Goal: Task Accomplishment & Management: Complete application form

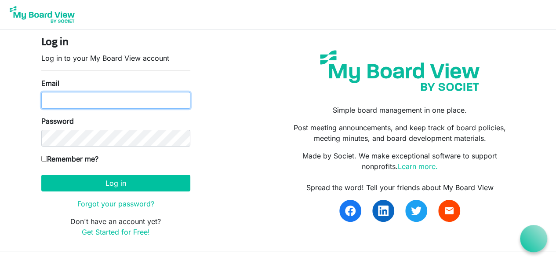
click at [58, 98] on input "Email" at bounding box center [115, 100] width 149 height 17
type input "sclark@theclarkcompanies.com"
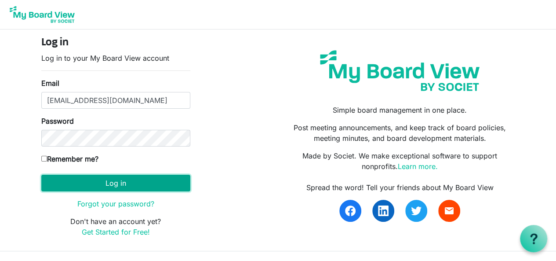
click at [67, 179] on button "Log in" at bounding box center [115, 183] width 149 height 17
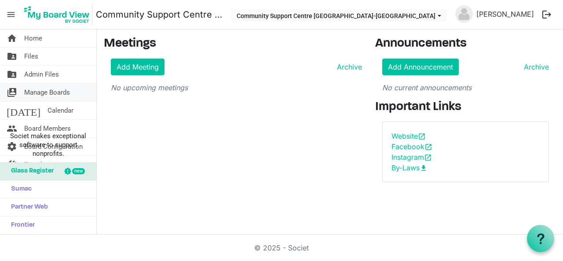
click at [64, 88] on span "Manage Boards" at bounding box center [47, 93] width 46 height 18
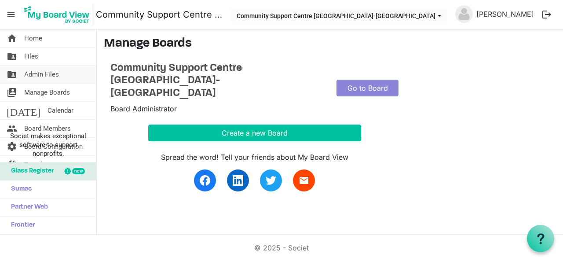
click at [54, 74] on span "Admin Files" at bounding box center [41, 75] width 35 height 18
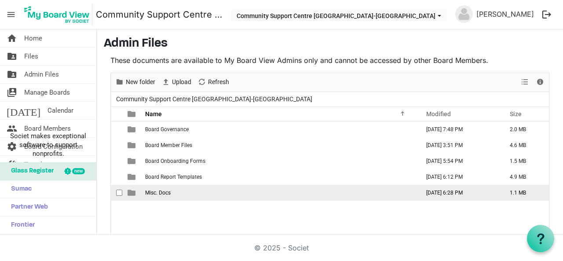
click at [161, 194] on span "Misc. Docs" at bounding box center [158, 193] width 26 height 6
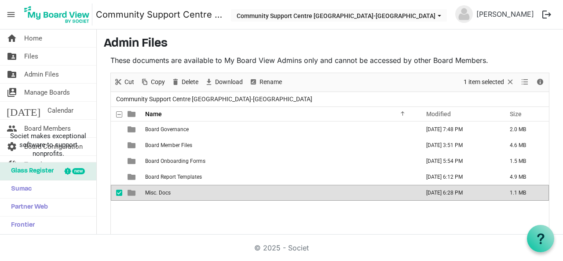
click at [161, 194] on span "Misc. Docs" at bounding box center [158, 193] width 26 height 6
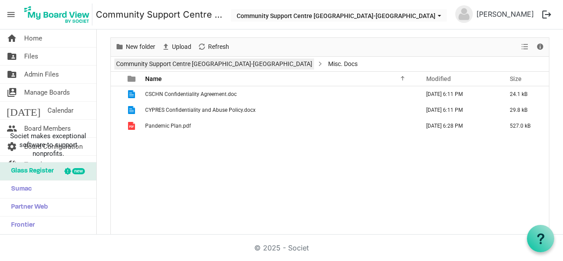
click at [205, 63] on link "Community Support Centre [GEOGRAPHIC_DATA]-[GEOGRAPHIC_DATA]" at bounding box center [214, 63] width 200 height 11
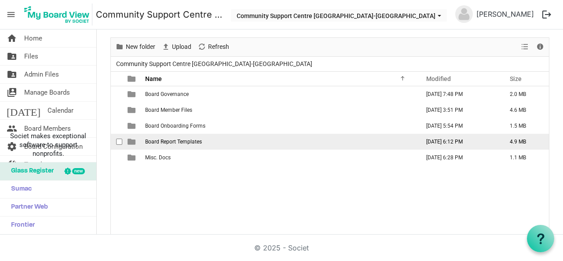
click at [178, 142] on span "Board Report Templates" at bounding box center [173, 142] width 57 height 6
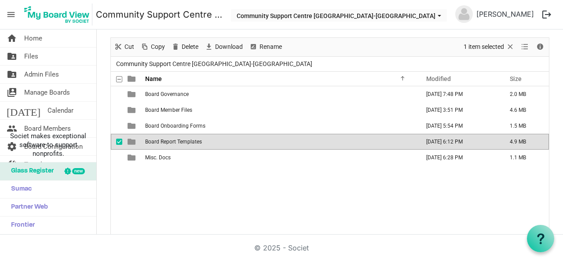
click at [178, 142] on span "Board Report Templates" at bounding box center [173, 142] width 57 height 6
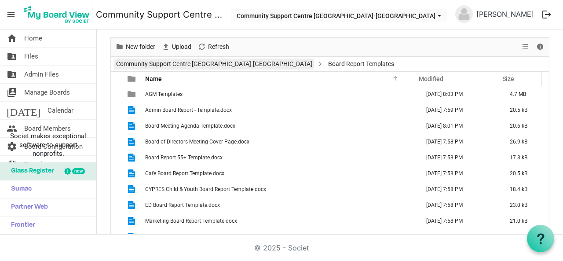
click at [209, 62] on link "Community Support Centre [GEOGRAPHIC_DATA]-[GEOGRAPHIC_DATA]" at bounding box center [214, 63] width 200 height 11
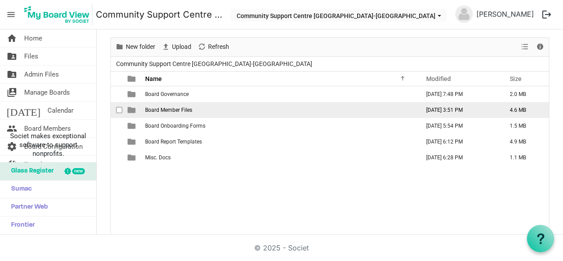
click at [168, 113] on td "Board Member Files" at bounding box center [280, 110] width 274 height 16
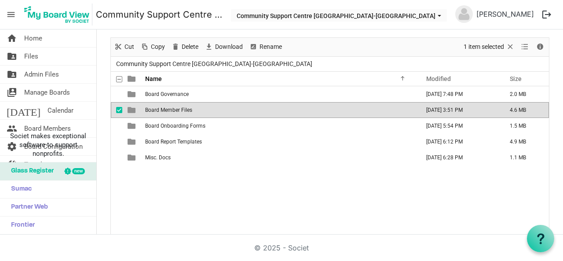
click at [168, 113] on td "Board Member Files" at bounding box center [280, 110] width 274 height 16
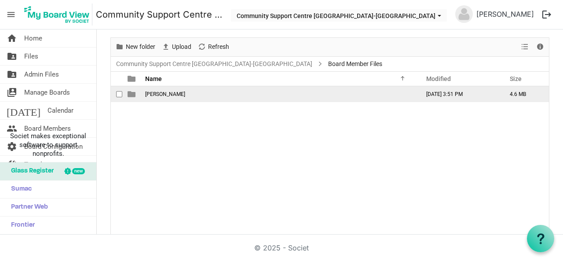
click at [159, 94] on span "Phil Moura" at bounding box center [165, 94] width 40 height 6
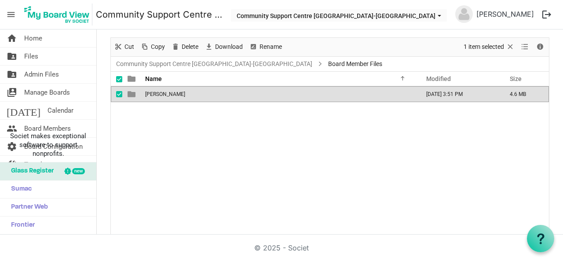
click at [159, 94] on span "Phil Moura" at bounding box center [165, 94] width 40 height 6
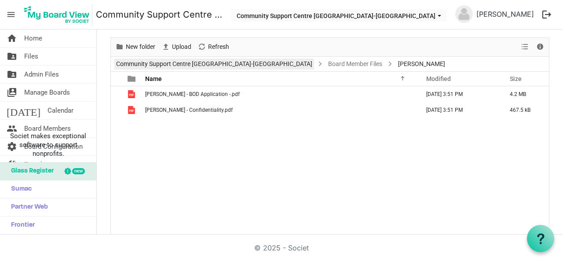
click at [198, 66] on link "Community Support Centre [GEOGRAPHIC_DATA]-[GEOGRAPHIC_DATA]" at bounding box center [214, 63] width 200 height 11
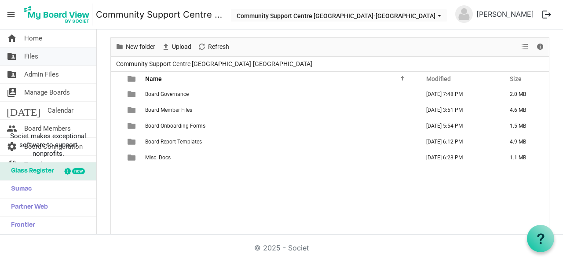
click at [42, 58] on link "folder_shared Files" at bounding box center [48, 57] width 96 height 18
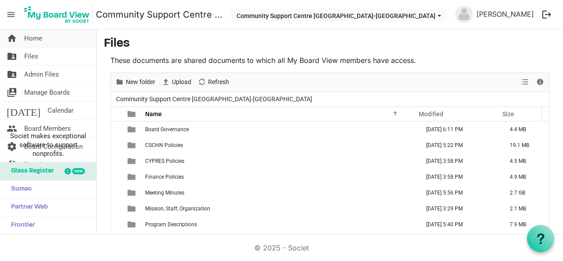
click at [58, 44] on link "home Home" at bounding box center [48, 38] width 96 height 18
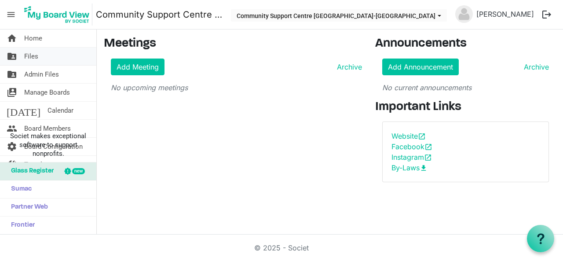
click at [41, 58] on link "folder_shared Files" at bounding box center [48, 57] width 96 height 18
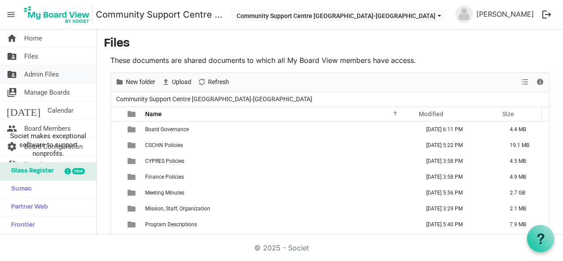
click at [40, 75] on span "Admin Files" at bounding box center [41, 75] width 35 height 18
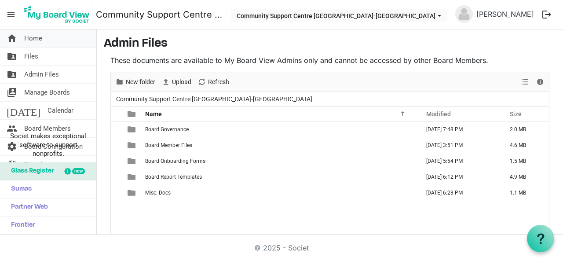
click at [33, 35] on span "Home" at bounding box center [33, 38] width 18 height 18
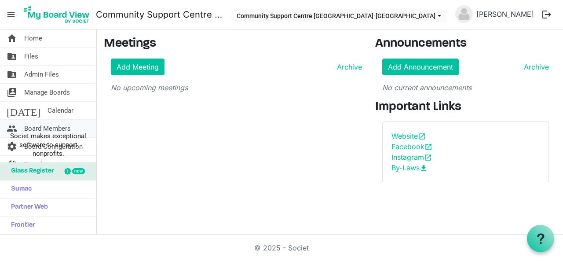
click at [57, 128] on span "Board Members" at bounding box center [47, 129] width 47 height 18
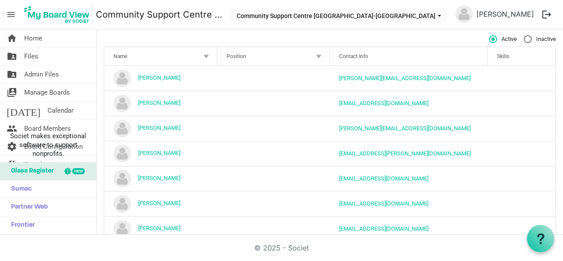
scroll to position [52, 0]
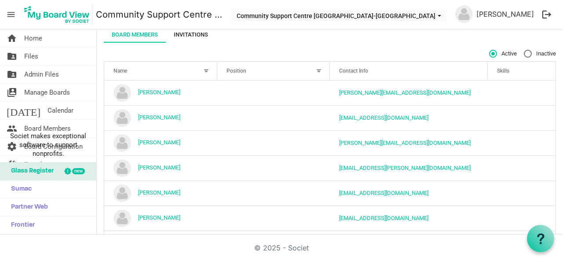
click at [194, 34] on div "Invitations" at bounding box center [191, 34] width 34 height 9
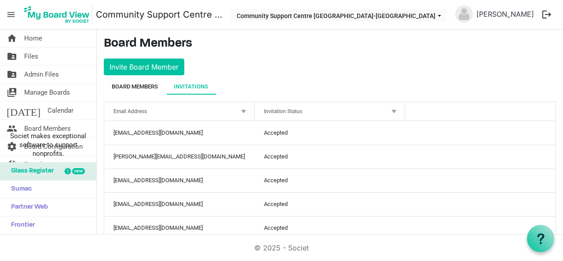
click at [134, 84] on div "Board Members" at bounding box center [135, 86] width 46 height 9
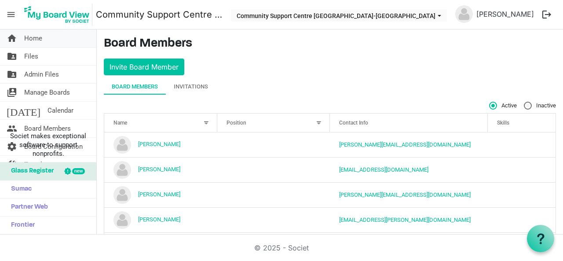
click at [32, 40] on span "Home" at bounding box center [33, 38] width 18 height 18
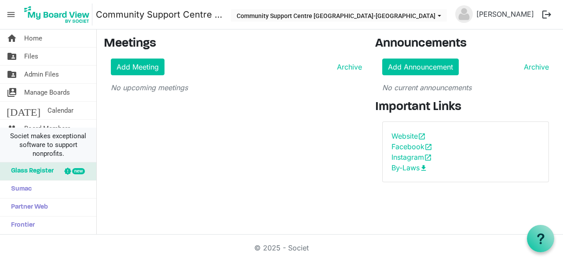
click at [91, 144] on span "Societ makes exceptional software to support nonprofits." at bounding box center [48, 145] width 88 height 26
click at [81, 123] on link "people Board Members" at bounding box center [48, 129] width 96 height 18
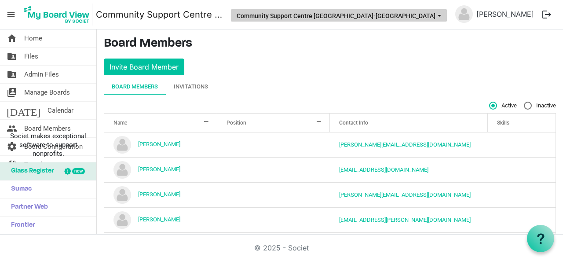
click at [443, 15] on span "Community Support Centre Haldimand-Norfolk dropdownbutton" at bounding box center [439, 16] width 8 height 4
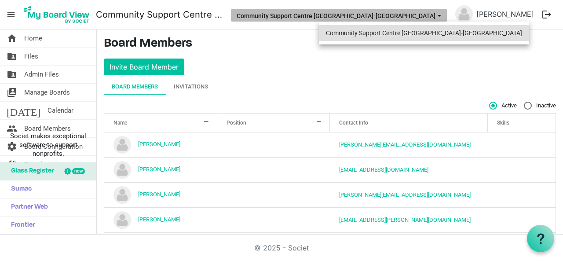
click at [433, 34] on li "Community Support Centre [GEOGRAPHIC_DATA]-[GEOGRAPHIC_DATA]" at bounding box center [424, 33] width 210 height 16
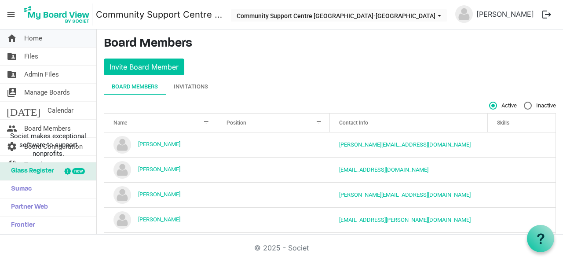
click at [51, 38] on link "home Home" at bounding box center [48, 38] width 96 height 18
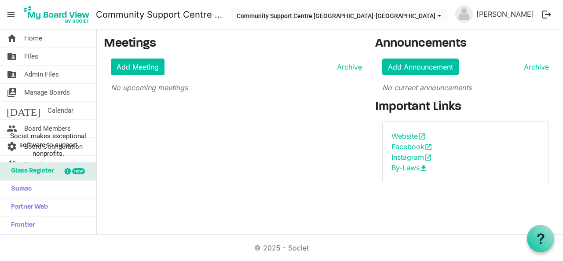
click at [9, 14] on span "menu" at bounding box center [11, 14] width 17 height 17
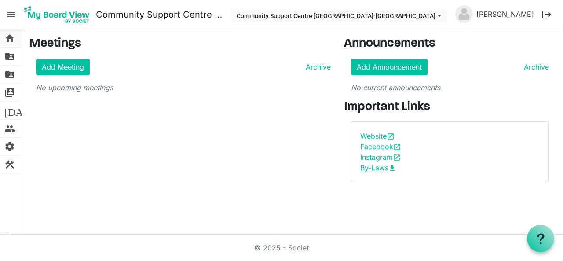
click at [9, 39] on span "home" at bounding box center [9, 38] width 11 height 18
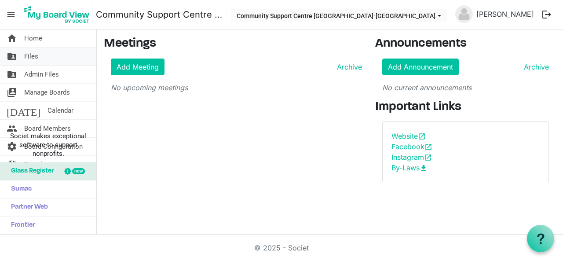
click at [37, 55] on span "Files" at bounding box center [31, 57] width 14 height 18
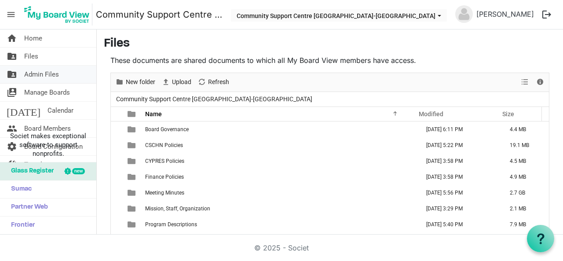
click at [45, 72] on span "Admin Files" at bounding box center [41, 75] width 35 height 18
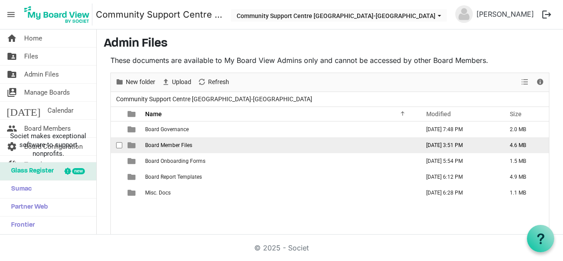
click at [152, 144] on span "Board Member Files" at bounding box center [168, 145] width 47 height 6
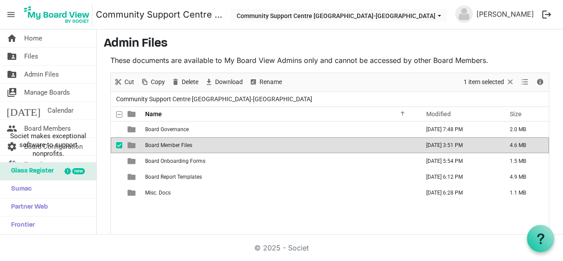
click at [159, 145] on span "Board Member Files" at bounding box center [168, 145] width 47 height 6
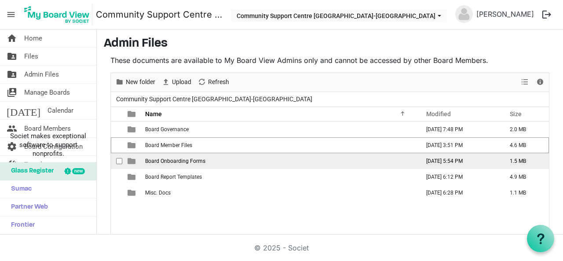
click at [430, 161] on td "[DATE] 5:54 PM" at bounding box center [459, 161] width 84 height 16
click at [430, 161] on td "April 04, 2022 5:54 PM" at bounding box center [459, 161] width 84 height 16
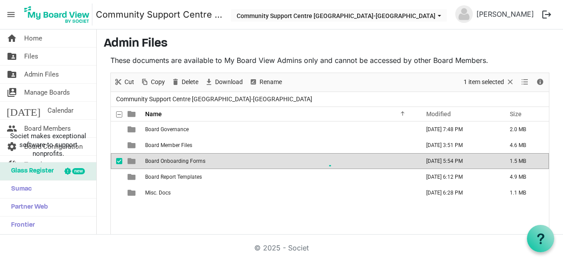
scroll to position [35, 0]
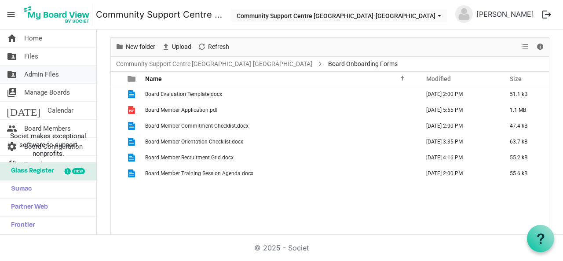
click at [49, 75] on span "Admin Files" at bounding box center [41, 75] width 35 height 18
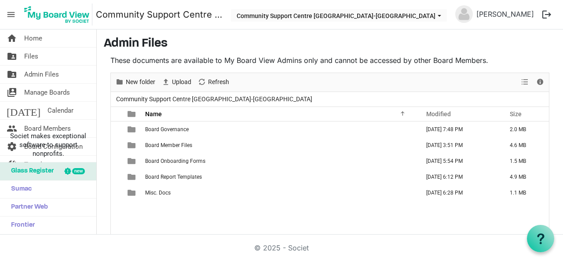
click at [52, 92] on span "Manage Boards" at bounding box center [47, 93] width 46 height 18
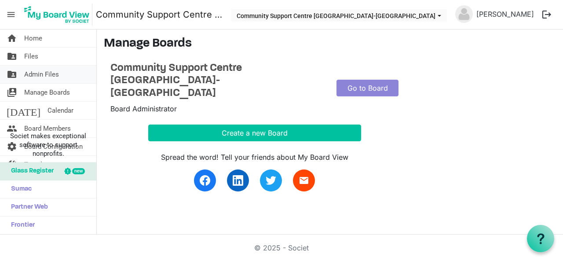
click at [53, 78] on span "Admin Files" at bounding box center [41, 75] width 35 height 18
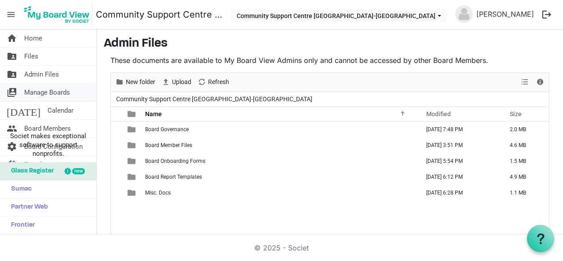
click at [58, 90] on span "Manage Boards" at bounding box center [47, 93] width 46 height 18
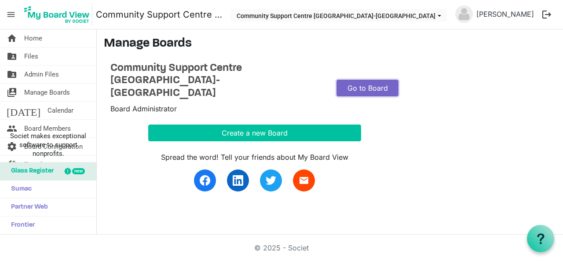
click at [369, 80] on link "Go to Board" at bounding box center [367, 88] width 62 height 17
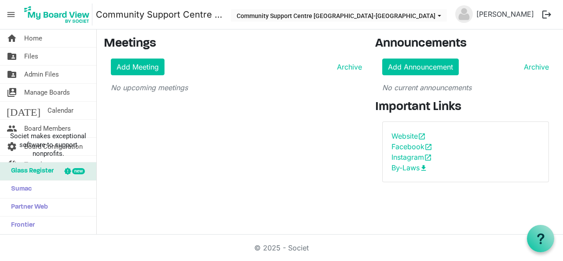
click at [52, 20] on img at bounding box center [57, 15] width 71 height 22
click at [13, 16] on span "menu" at bounding box center [11, 14] width 17 height 17
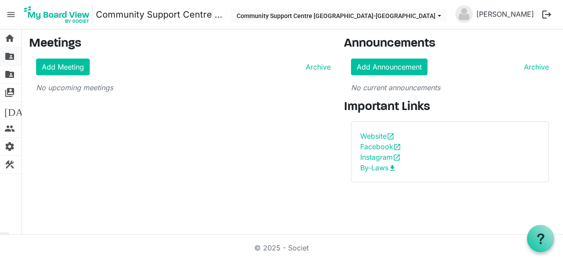
click at [13, 58] on span "folder_shared" at bounding box center [9, 57] width 11 height 18
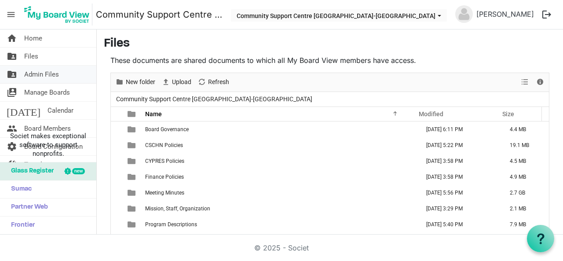
click at [10, 68] on span "folder_shared" at bounding box center [12, 75] width 11 height 18
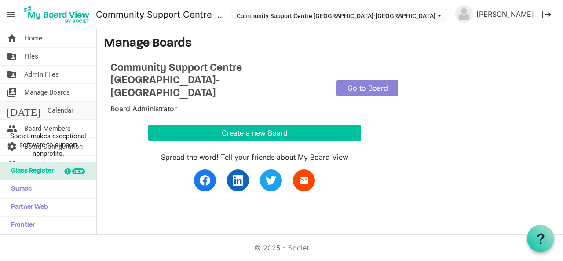
click at [5, 109] on link "[DATE] Calendar" at bounding box center [48, 111] width 96 height 18
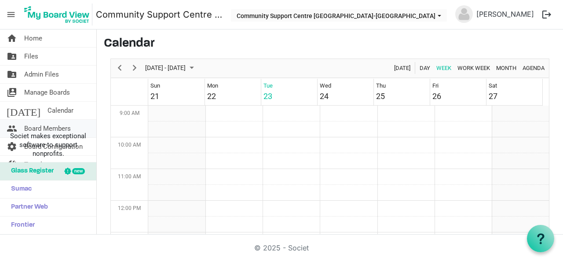
click at [46, 121] on span "Board Members" at bounding box center [47, 129] width 47 height 18
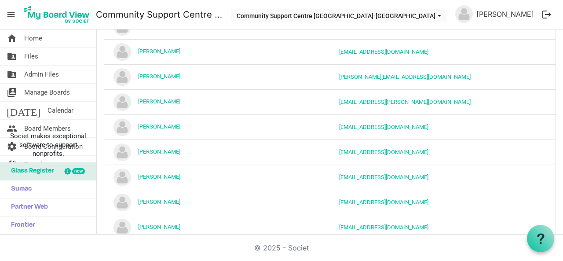
scroll to position [135, 0]
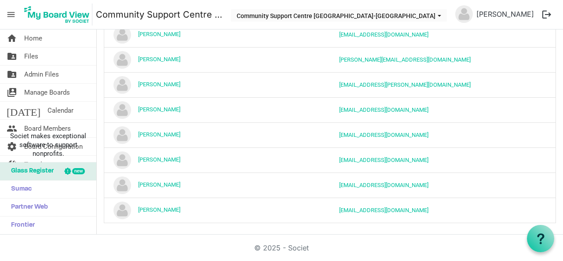
click at [549, 13] on button "logout" at bounding box center [546, 14] width 18 height 18
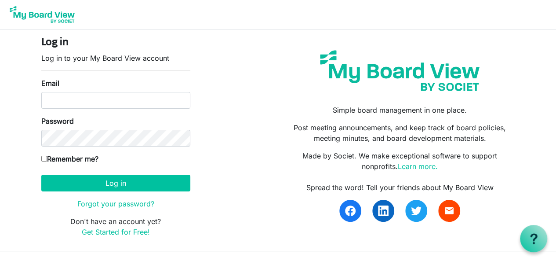
click at [37, 15] on img at bounding box center [42, 15] width 70 height 22
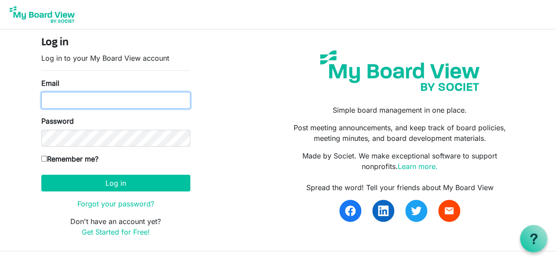
click at [138, 98] on input "Email" at bounding box center [115, 100] width 149 height 17
type input "sclark@theclarkcompanies.com"
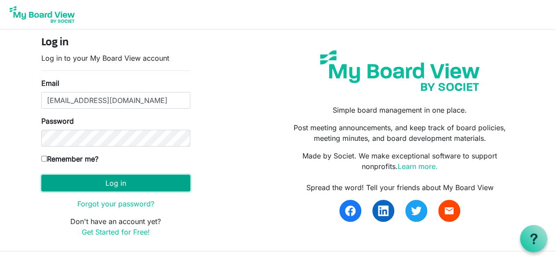
click at [116, 183] on button "Log in" at bounding box center [115, 183] width 149 height 17
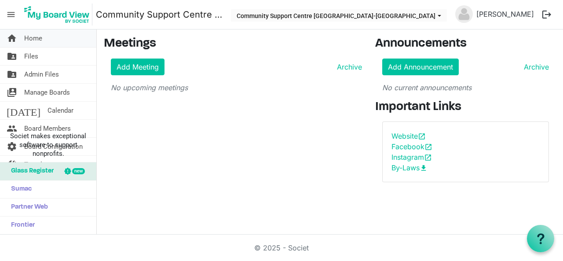
click at [33, 37] on span "Home" at bounding box center [33, 38] width 18 height 18
click at [11, 14] on span "menu" at bounding box center [11, 14] width 17 height 17
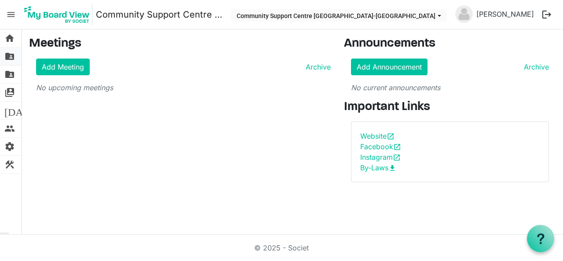
click at [6, 57] on span "folder_shared" at bounding box center [9, 57] width 11 height 18
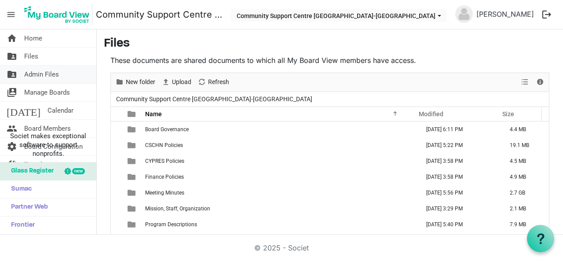
click at [14, 71] on span "folder_shared" at bounding box center [12, 75] width 11 height 18
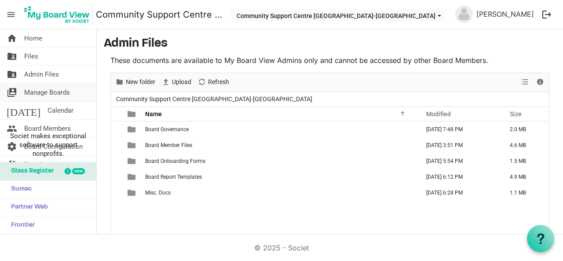
click at [10, 90] on span "switch_account" at bounding box center [12, 93] width 11 height 18
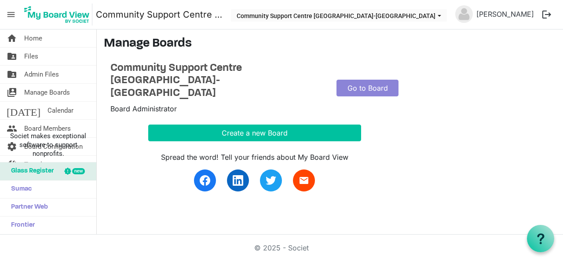
click at [9, 107] on span "[DATE]" at bounding box center [24, 111] width 34 height 18
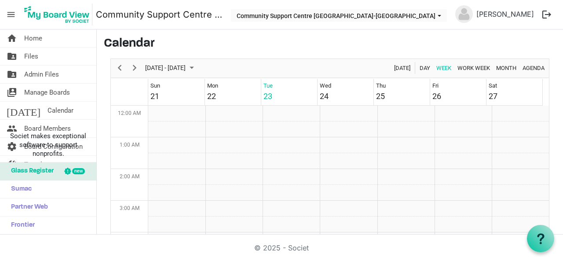
scroll to position [285, 0]
click at [12, 127] on span "people" at bounding box center [12, 129] width 11 height 18
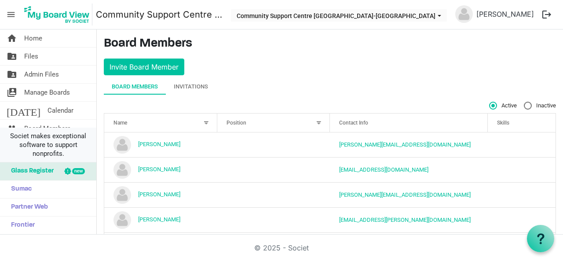
click at [91, 146] on span "Societ makes exceptional software to support nonprofits." at bounding box center [48, 145] width 88 height 26
click at [92, 146] on span "Societ makes exceptional software to support nonprofits." at bounding box center [48, 145] width 88 height 26
click at [91, 145] on span "Societ makes exceptional software to support nonprofits." at bounding box center [48, 145] width 88 height 26
click at [90, 143] on span "Societ makes exceptional software to support nonprofits." at bounding box center [48, 145] width 88 height 26
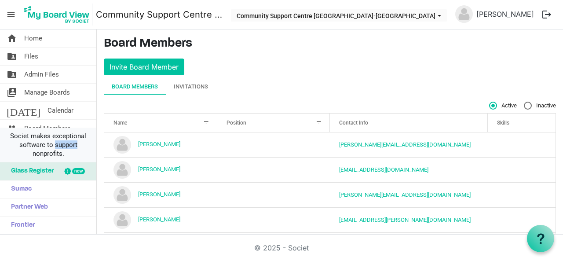
click at [90, 143] on span "Societ makes exceptional software to support nonprofits." at bounding box center [48, 145] width 88 height 26
click at [89, 123] on link "people Board Members" at bounding box center [48, 129] width 96 height 18
click at [67, 106] on link "today Calendar" at bounding box center [48, 111] width 96 height 18
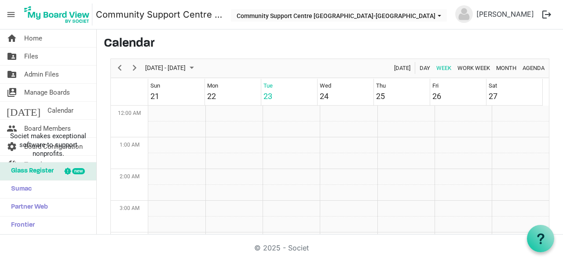
scroll to position [285, 0]
drag, startPoint x: 530, startPoint y: 39, endPoint x: 377, endPoint y: 42, distance: 153.5
click at [377, 42] on h3 "Calendar" at bounding box center [330, 44] width 452 height 15
click at [34, 36] on span "Home" at bounding box center [33, 38] width 18 height 18
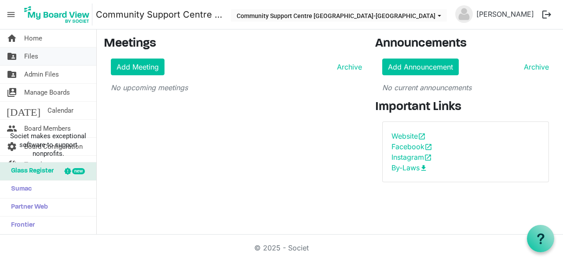
click at [44, 53] on link "folder_shared Files" at bounding box center [48, 57] width 96 height 18
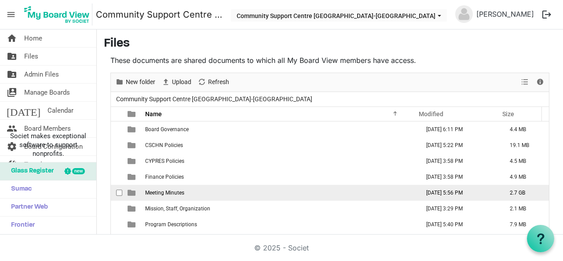
click at [191, 194] on td "Meeting Minutes" at bounding box center [280, 193] width 274 height 16
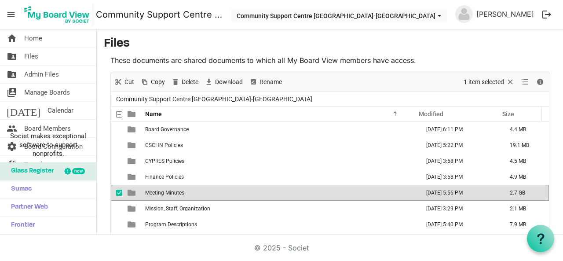
click at [191, 194] on td "Meeting Minutes" at bounding box center [280, 193] width 274 height 16
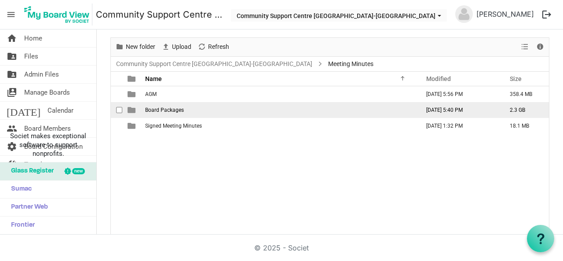
click at [160, 109] on span "Board Packages" at bounding box center [164, 110] width 39 height 6
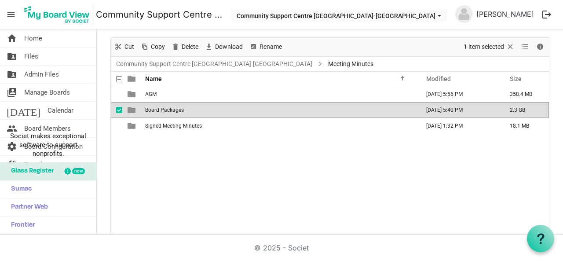
click at [160, 109] on span "Board Packages" at bounding box center [164, 110] width 39 height 6
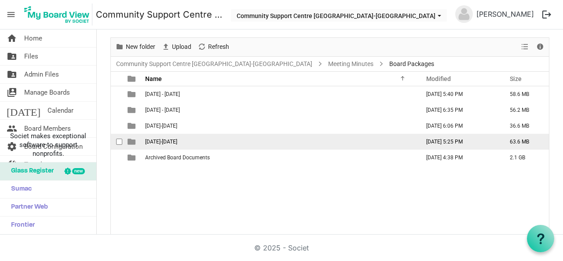
click at [172, 141] on td "2024-2025" at bounding box center [280, 142] width 274 height 16
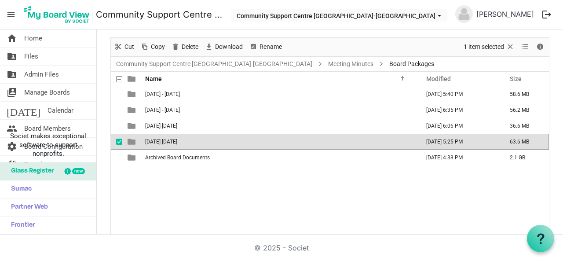
click at [172, 141] on td "2024-2025" at bounding box center [280, 142] width 274 height 16
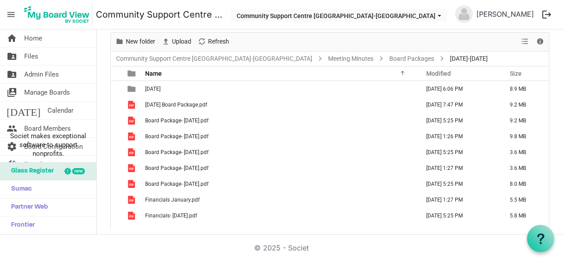
scroll to position [42, 0]
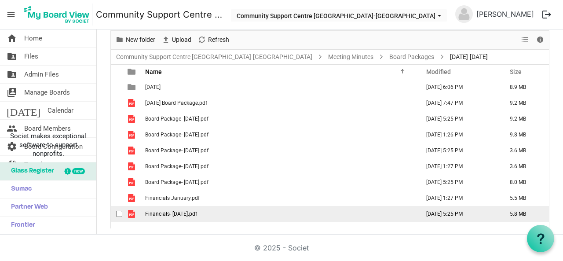
click at [192, 214] on span "Financials- May 2025.pdf" at bounding box center [171, 214] width 52 height 6
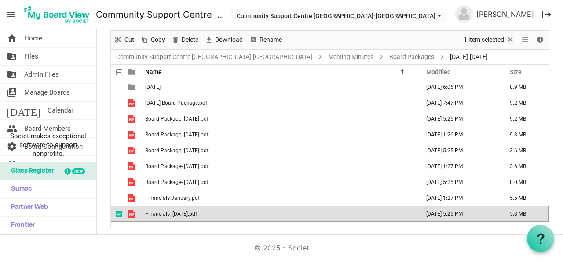
click at [192, 214] on span "Financials- May 2025.pdf" at bounding box center [171, 214] width 52 height 6
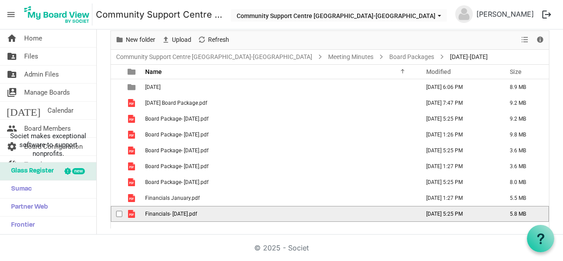
click at [192, 214] on span "Financials- May 2025.pdf" at bounding box center [171, 214] width 52 height 6
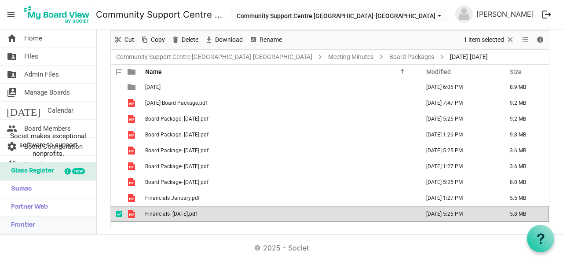
click at [91, 226] on link "Frontier" at bounding box center [48, 225] width 96 height 18
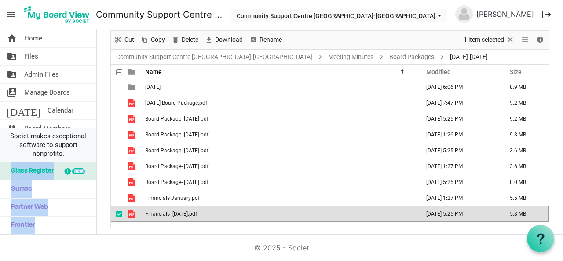
drag, startPoint x: 93, startPoint y: 174, endPoint x: 94, endPoint y: 152, distance: 22.0
click at [95, 161] on li "Societ makes exceptional software to support nonprofits." at bounding box center [48, 145] width 96 height 35
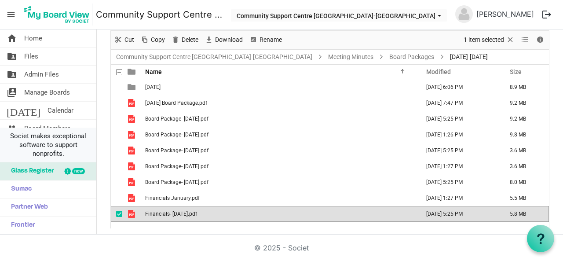
click at [90, 145] on span "Societ makes exceptional software to support nonprofits." at bounding box center [48, 145] width 88 height 26
drag, startPoint x: 42, startPoint y: 179, endPoint x: 101, endPoint y: 52, distance: 139.7
click at [101, 52] on main "Files These documents are shared documents to which all My Board View members h…" at bounding box center [330, 111] width 466 height 248
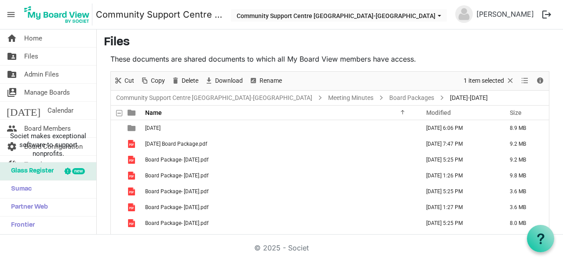
scroll to position [0, 0]
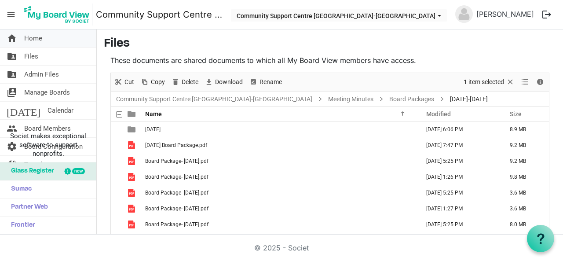
click at [30, 37] on span "Home" at bounding box center [33, 38] width 18 height 18
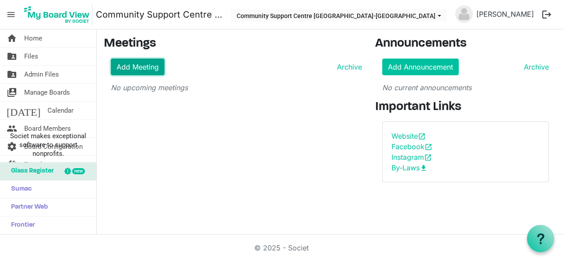
click at [135, 63] on link "Add Meeting" at bounding box center [138, 66] width 54 height 17
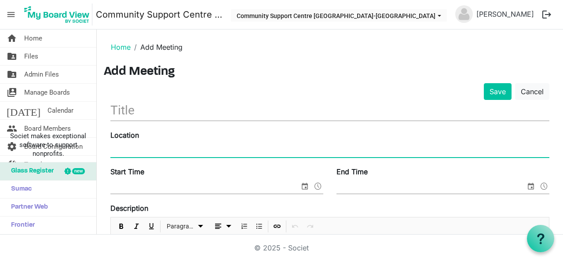
click at [121, 148] on input "Location" at bounding box center [329, 150] width 439 height 13
type input "CSCHN Board Room 103 Inverness"
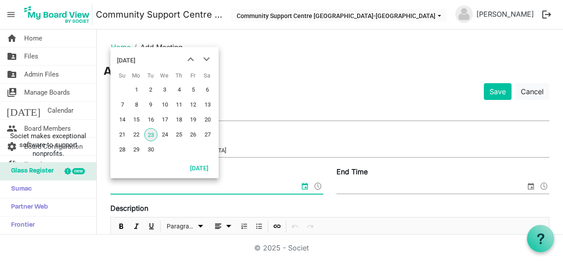
click at [114, 186] on input "Start Time" at bounding box center [204, 186] width 189 height 13
click at [151, 131] on span "23" at bounding box center [150, 134] width 13 height 13
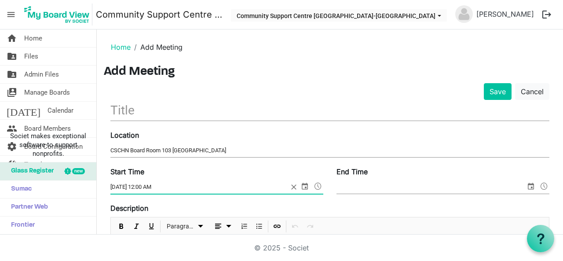
click at [169, 183] on input "9/23/2025 12:00 AM" at bounding box center [199, 186] width 178 height 13
click at [136, 190] on input "9/23/2025 12:00 AM" at bounding box center [199, 186] width 178 height 13
click at [303, 188] on span "select" at bounding box center [305, 185] width 11 height 11
click at [153, 185] on input "9/23/2025 12:00 AM" at bounding box center [199, 186] width 178 height 13
type input "9/23/2025 6:00 PM"
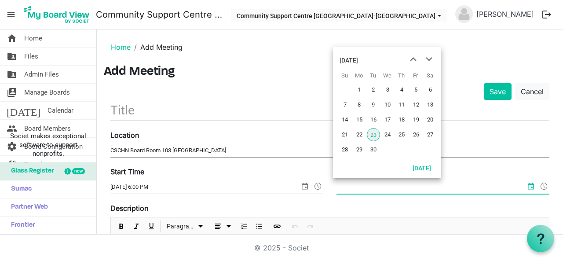
click at [442, 190] on input "End Time" at bounding box center [430, 186] width 189 height 13
click at [372, 135] on span "23" at bounding box center [373, 134] width 13 height 13
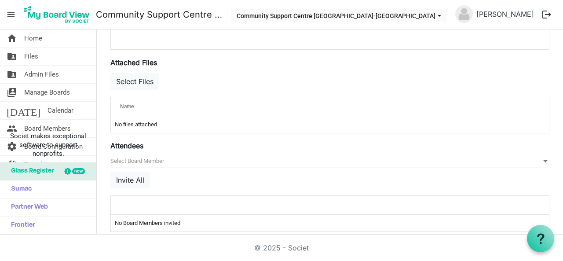
scroll to position [324, 0]
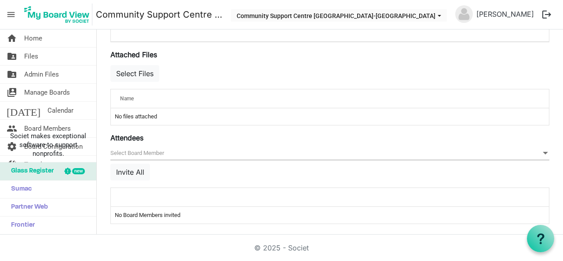
type input "[DATE] 7:00 AM"
click at [148, 147] on span "null" at bounding box center [329, 153] width 439 height 14
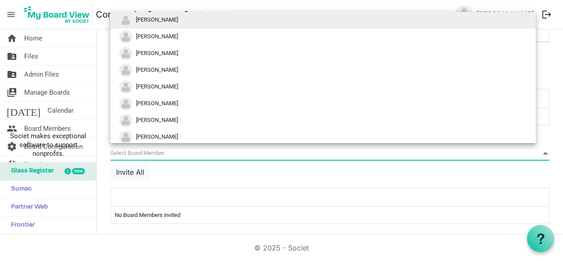
click at [150, 22] on span "[PERSON_NAME]" at bounding box center [157, 19] width 42 height 7
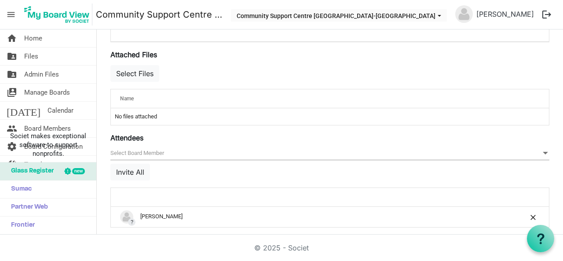
scroll to position [327, 0]
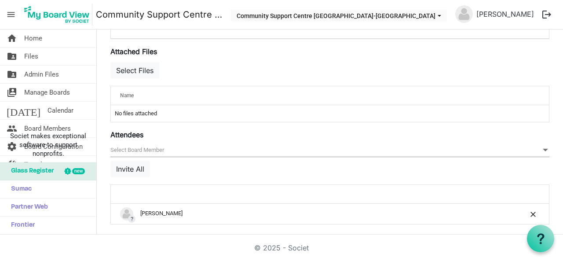
click at [168, 166] on div "null Invite All" at bounding box center [329, 163] width 439 height 41
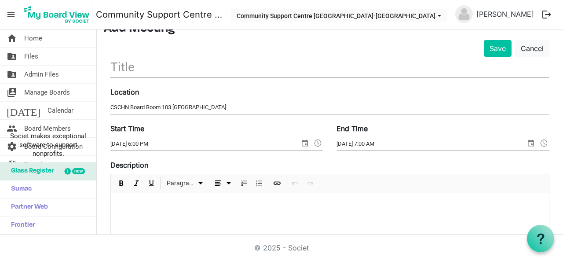
scroll to position [36, 0]
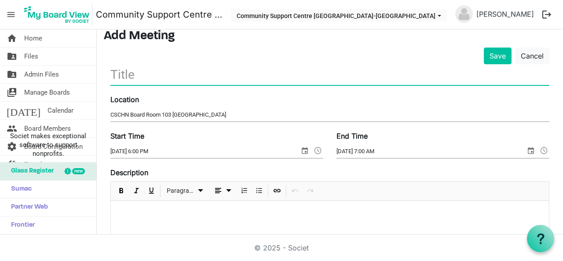
click at [113, 74] on input "text" at bounding box center [329, 74] width 439 height 21
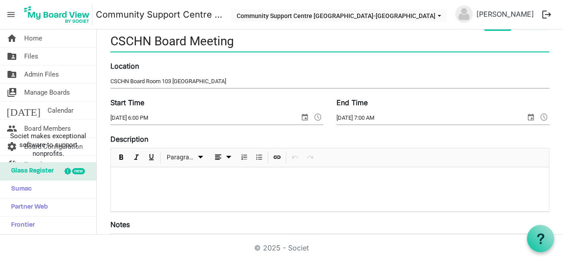
scroll to position [82, 0]
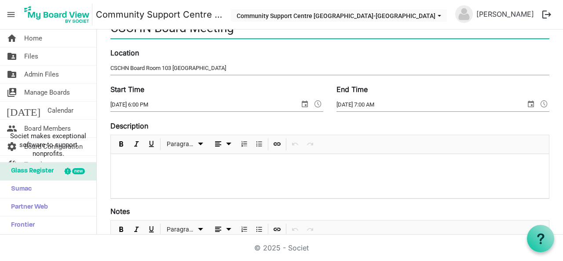
type input "CSCHN Board Meeting"
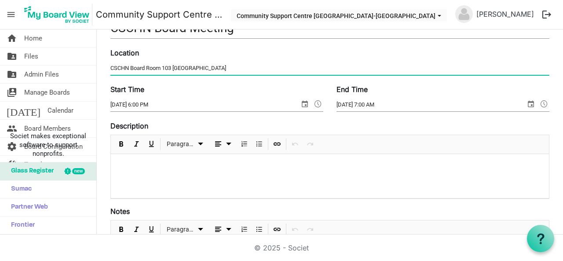
click at [161, 64] on input "CSCHN Board Room 103 Inverness" at bounding box center [329, 68] width 439 height 13
click at [228, 68] on input "CSCHN Board Room, 103 Inverness" at bounding box center [329, 68] width 439 height 13
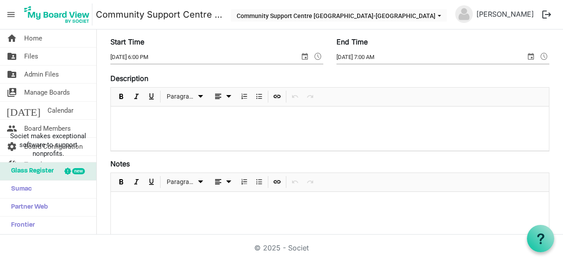
scroll to position [0, 0]
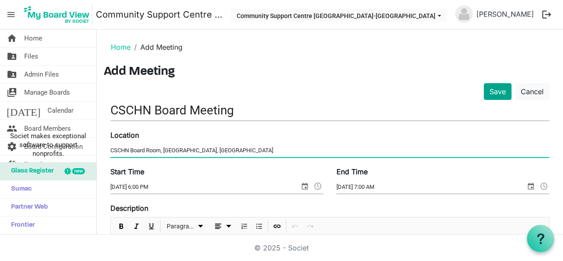
type input "CSCHN Board Room, 103 Inverness, Caledonia"
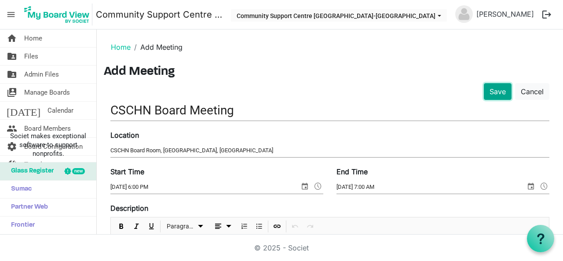
click at [486, 90] on button "Save" at bounding box center [498, 91] width 28 height 17
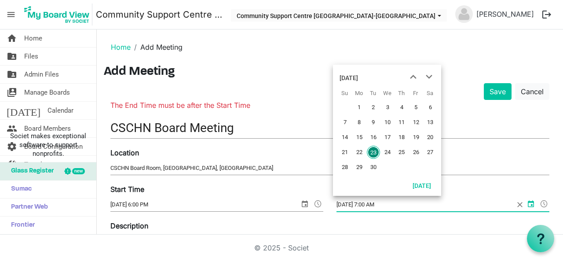
click at [378, 199] on input "[DATE] 7:00 AM" at bounding box center [425, 204] width 178 height 13
type input "9/23/2025 7:00 PM"
click at [279, 154] on div "Location CSCHN Board Room, 103 Inverness, Caledonia" at bounding box center [330, 161] width 452 height 29
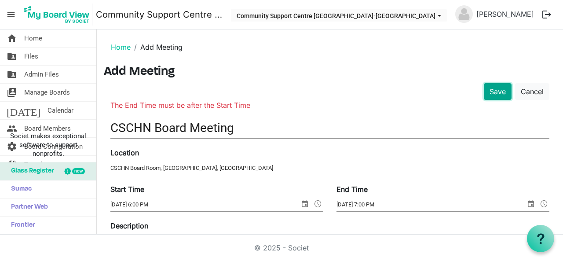
click at [486, 93] on button "Save" at bounding box center [498, 91] width 28 height 17
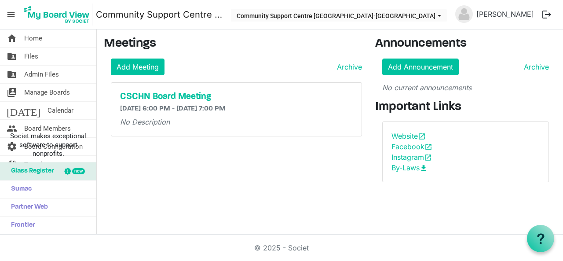
drag, startPoint x: 313, startPoint y: 197, endPoint x: 303, endPoint y: 189, distance: 13.1
click at [310, 196] on div "home Home folder_shared Files folder_shared Admin Files switch_account Manage B…" at bounding box center [281, 131] width 563 height 205
